Goal: Information Seeking & Learning: Learn about a topic

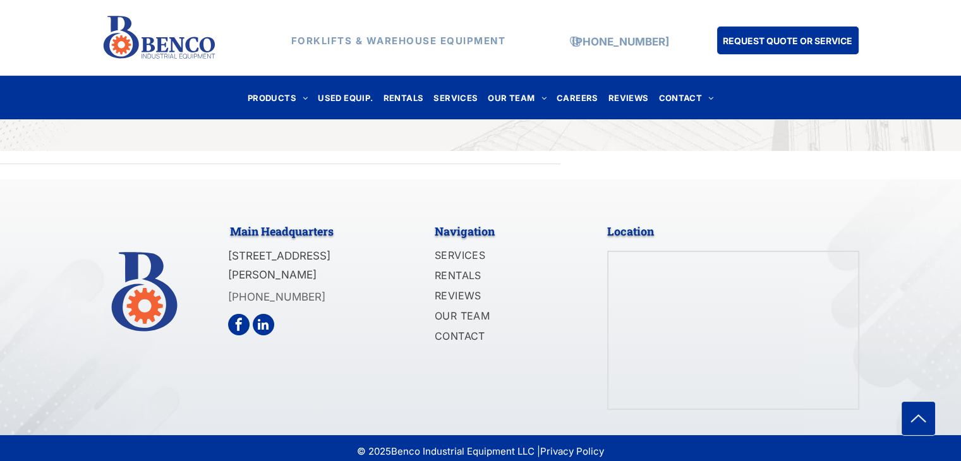
scroll to position [4693, 0]
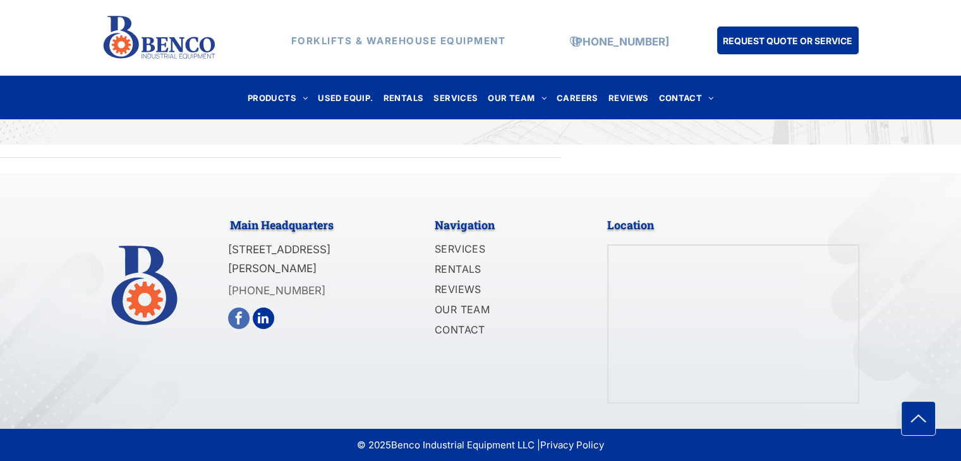
click at [244, 312] on span "facebook" at bounding box center [238, 318] width 21 height 21
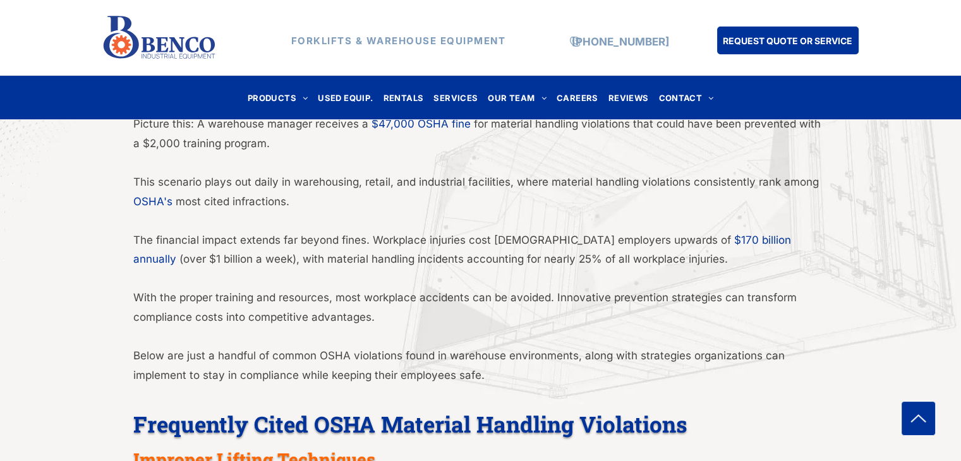
scroll to position [505, 0]
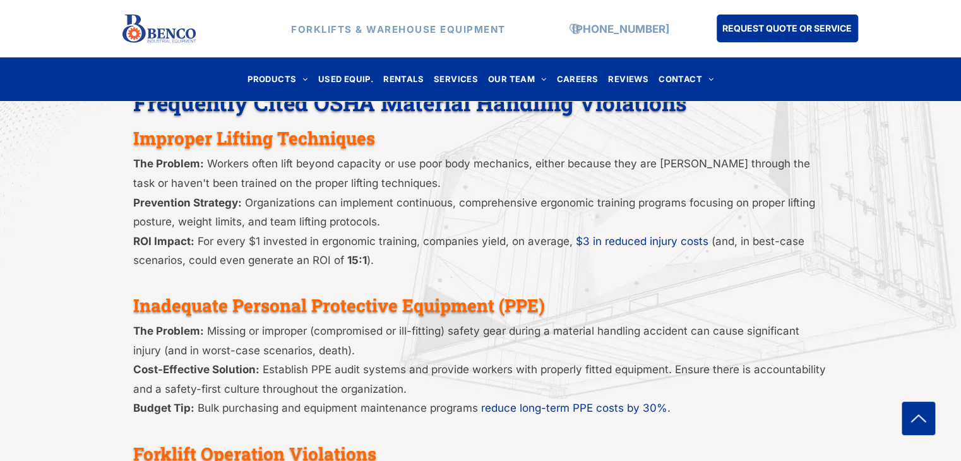
scroll to position [749, 0]
